Goal: Information Seeking & Learning: Learn about a topic

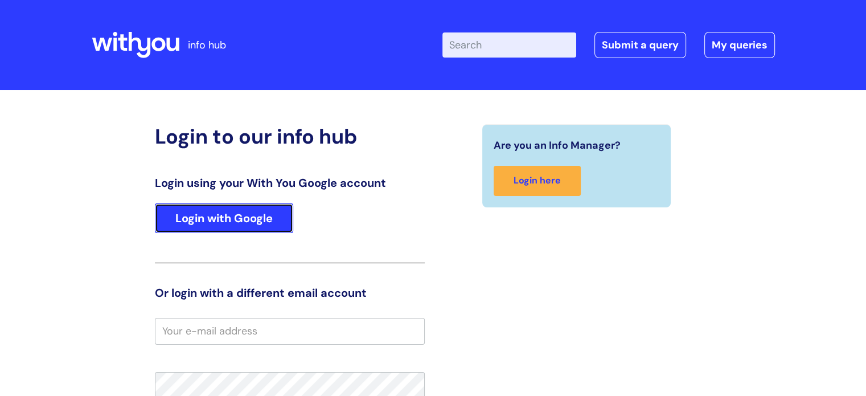
click at [253, 215] on link "Login with Google" at bounding box center [224, 218] width 138 height 30
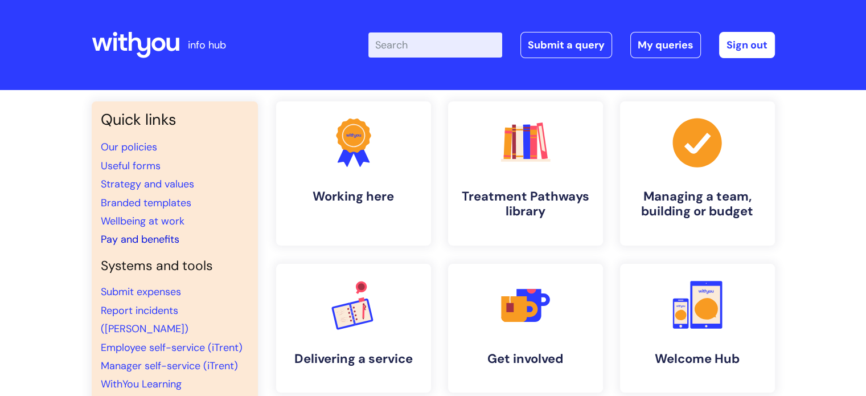
click at [142, 236] on link "Pay and benefits" at bounding box center [140, 239] width 79 height 14
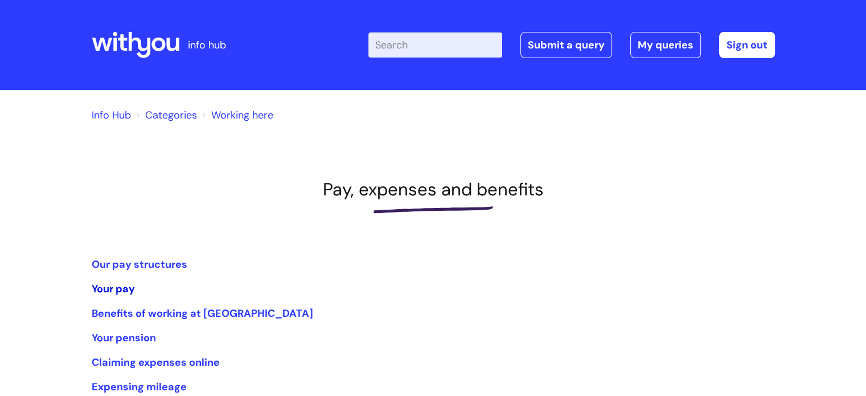
click at [121, 291] on link "Your pay" at bounding box center [113, 289] width 43 height 14
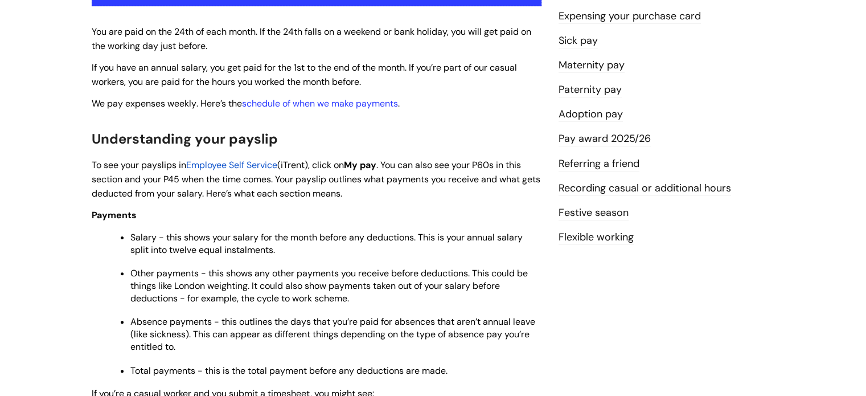
scroll to position [285, 0]
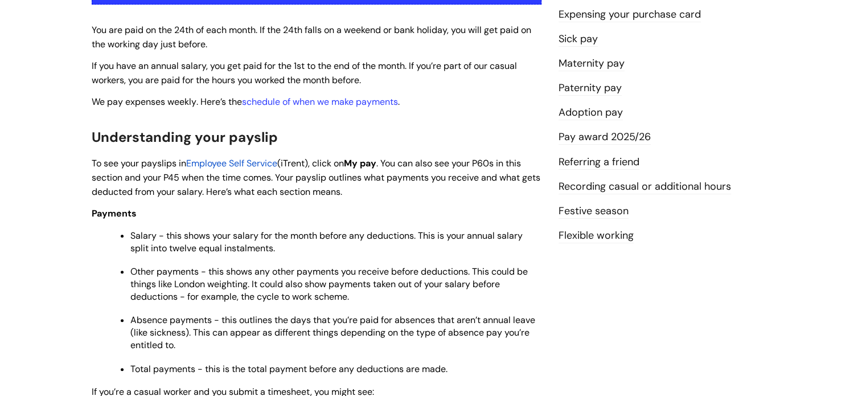
click at [213, 167] on span "Employee Self Service" at bounding box center [231, 163] width 91 height 12
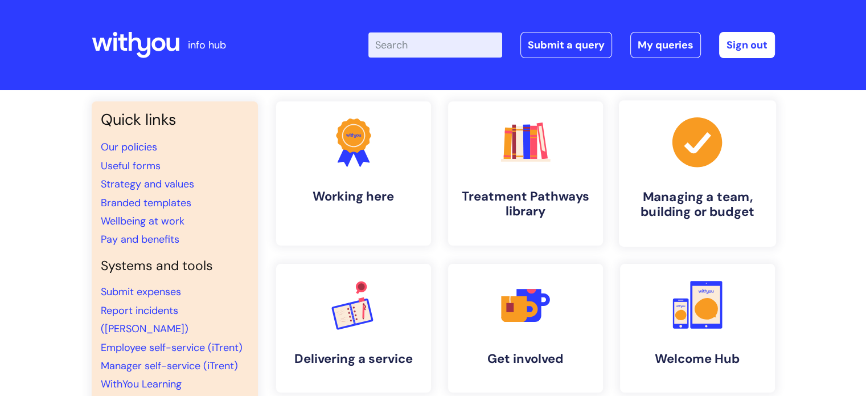
scroll to position [57, 0]
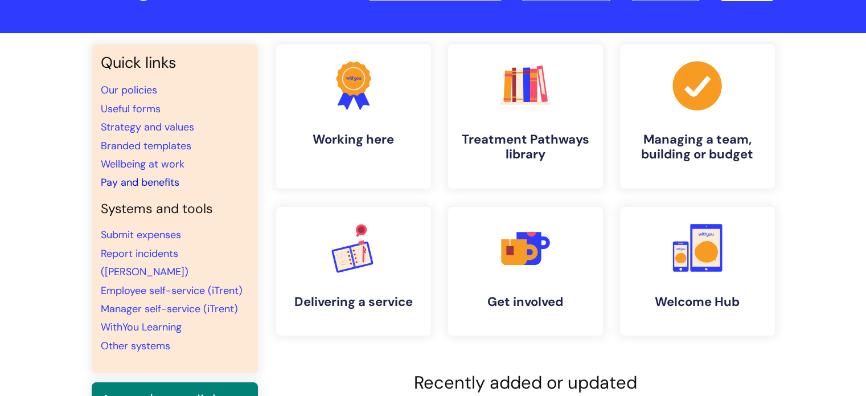
click at [138, 179] on link "Pay and benefits" at bounding box center [140, 182] width 79 height 14
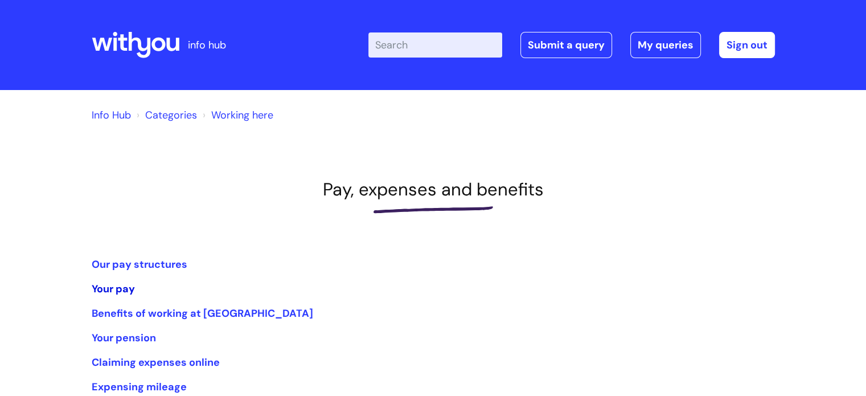
click at [95, 286] on link "Your pay" at bounding box center [113, 289] width 43 height 14
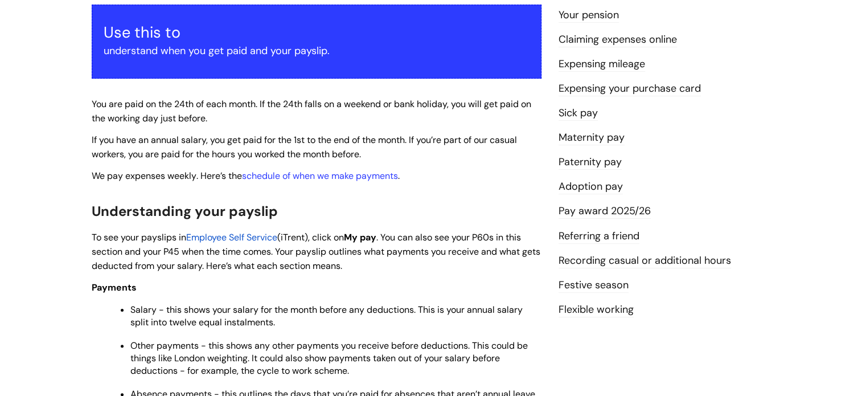
scroll to position [285, 0]
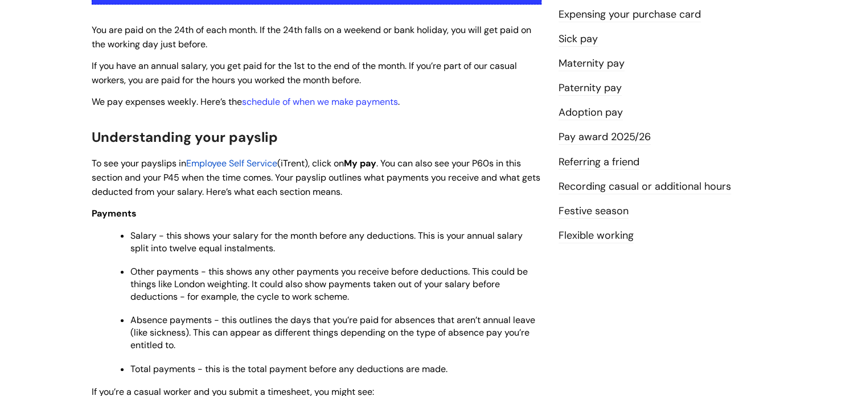
click at [191, 162] on span "Employee Self Service" at bounding box center [231, 163] width 91 height 12
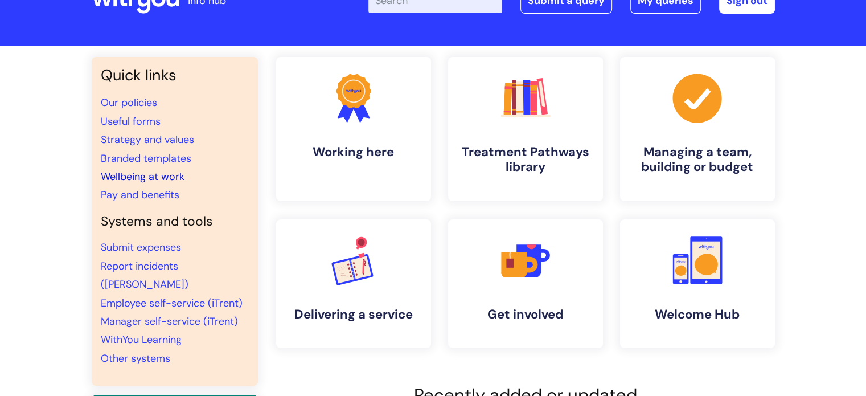
scroll to position [114, 0]
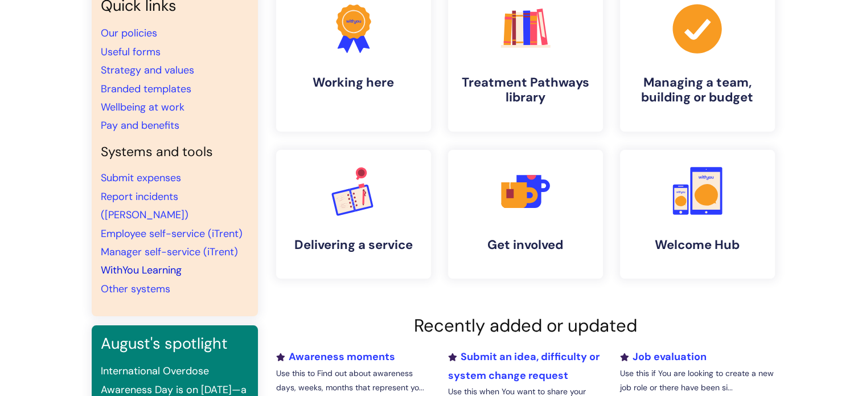
click at [128, 263] on link "WithYou Learning" at bounding box center [141, 270] width 81 height 14
click at [124, 263] on link "WithYou Learning" at bounding box center [141, 270] width 81 height 14
